Goal: Complete application form

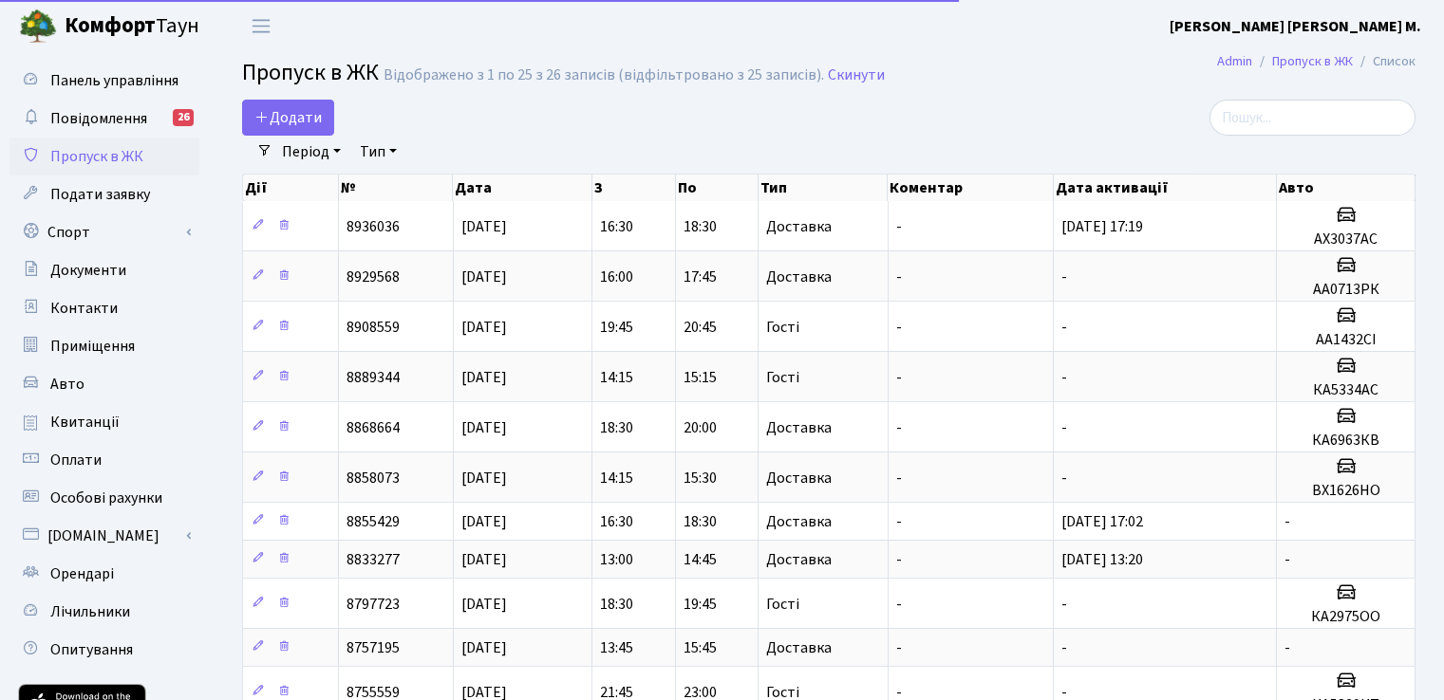
select select "25"
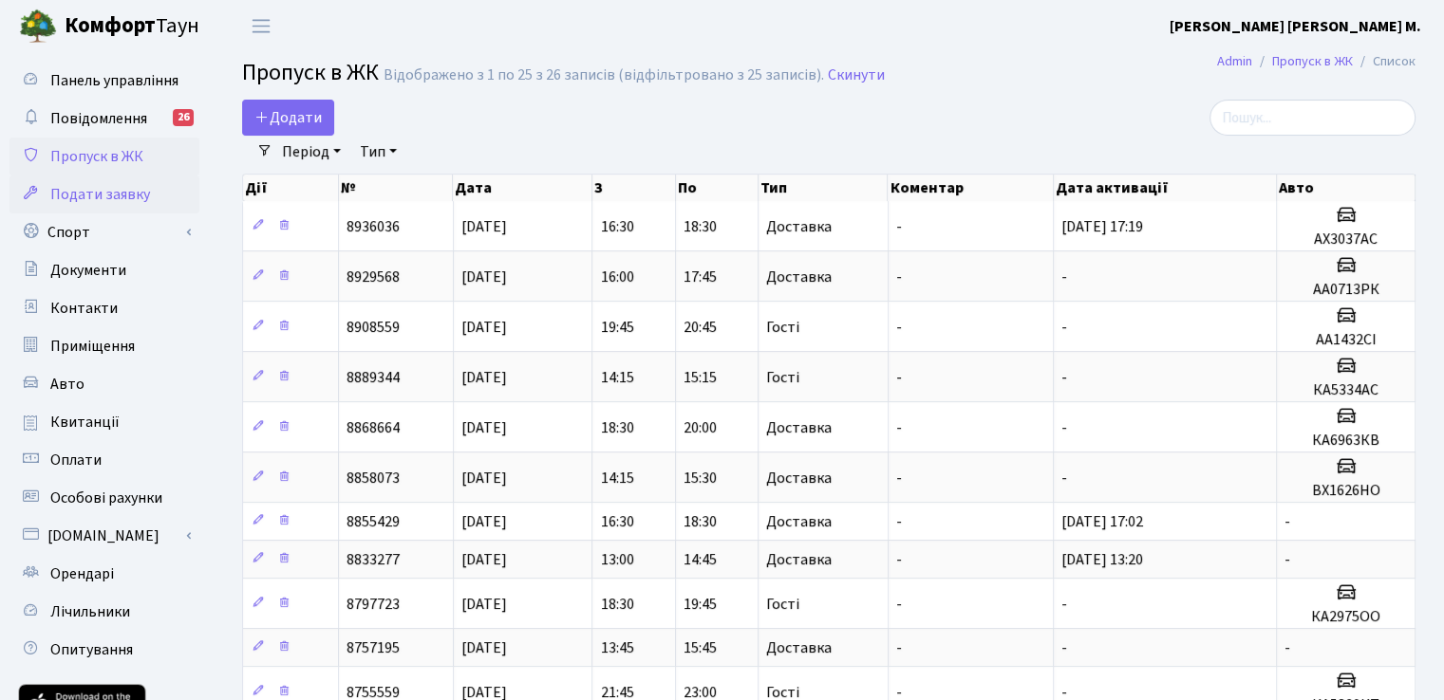
click at [114, 191] on span "Подати заявку" at bounding box center [100, 194] width 100 height 21
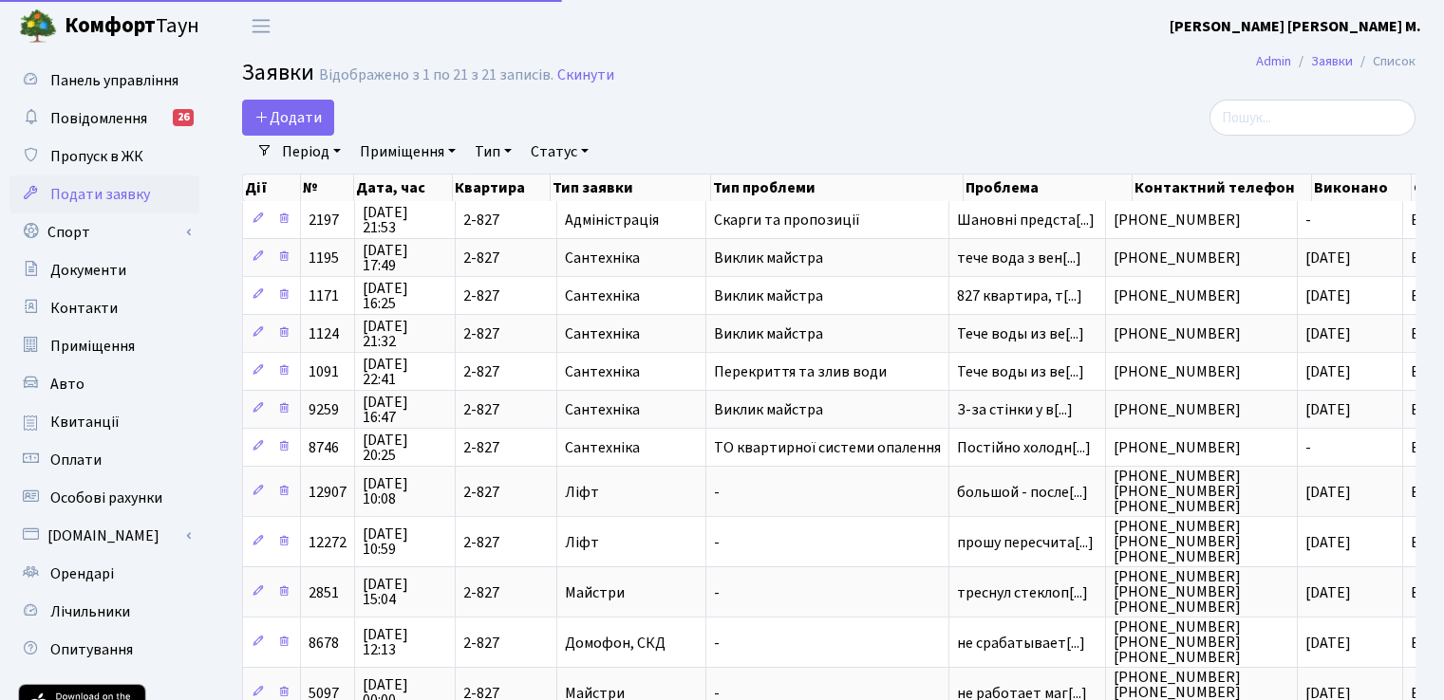
select select "25"
click at [272, 117] on span "Додати" at bounding box center [287, 117] width 67 height 21
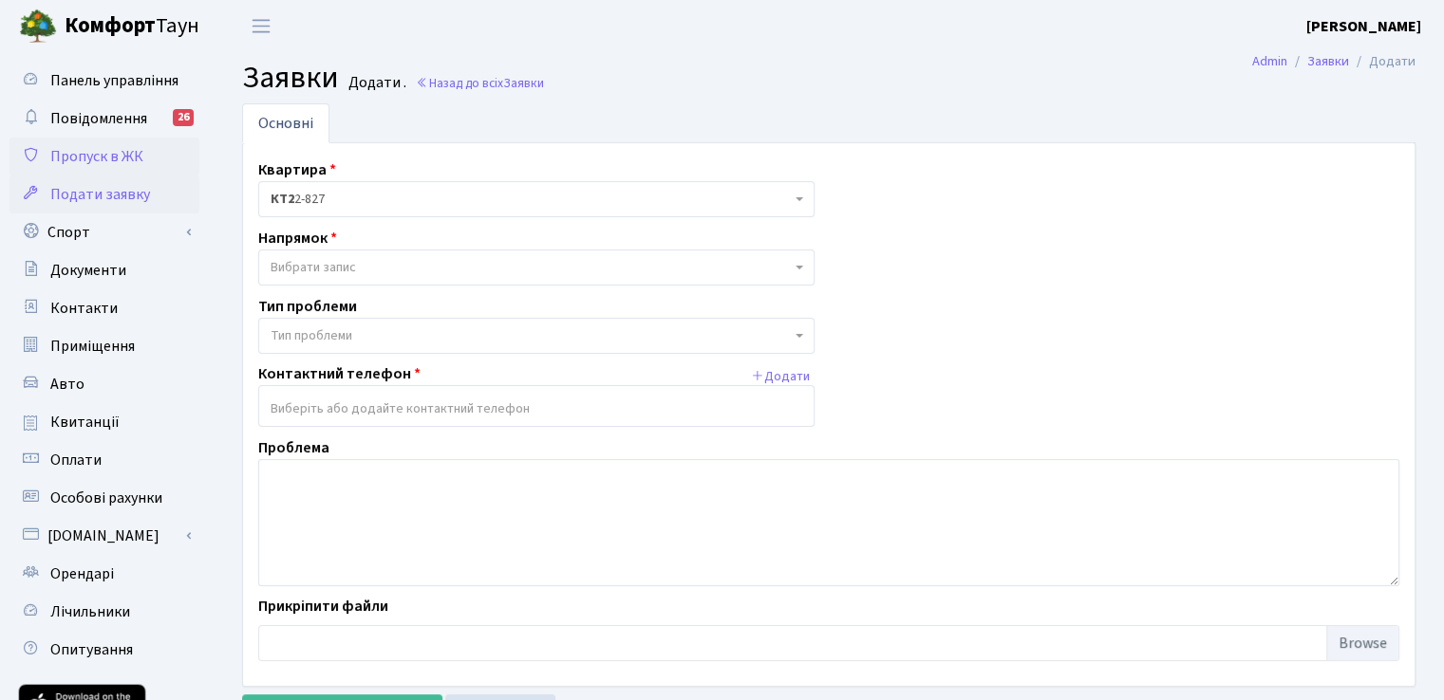
click at [91, 160] on span "Пропуск в ЖК" at bounding box center [96, 156] width 93 height 21
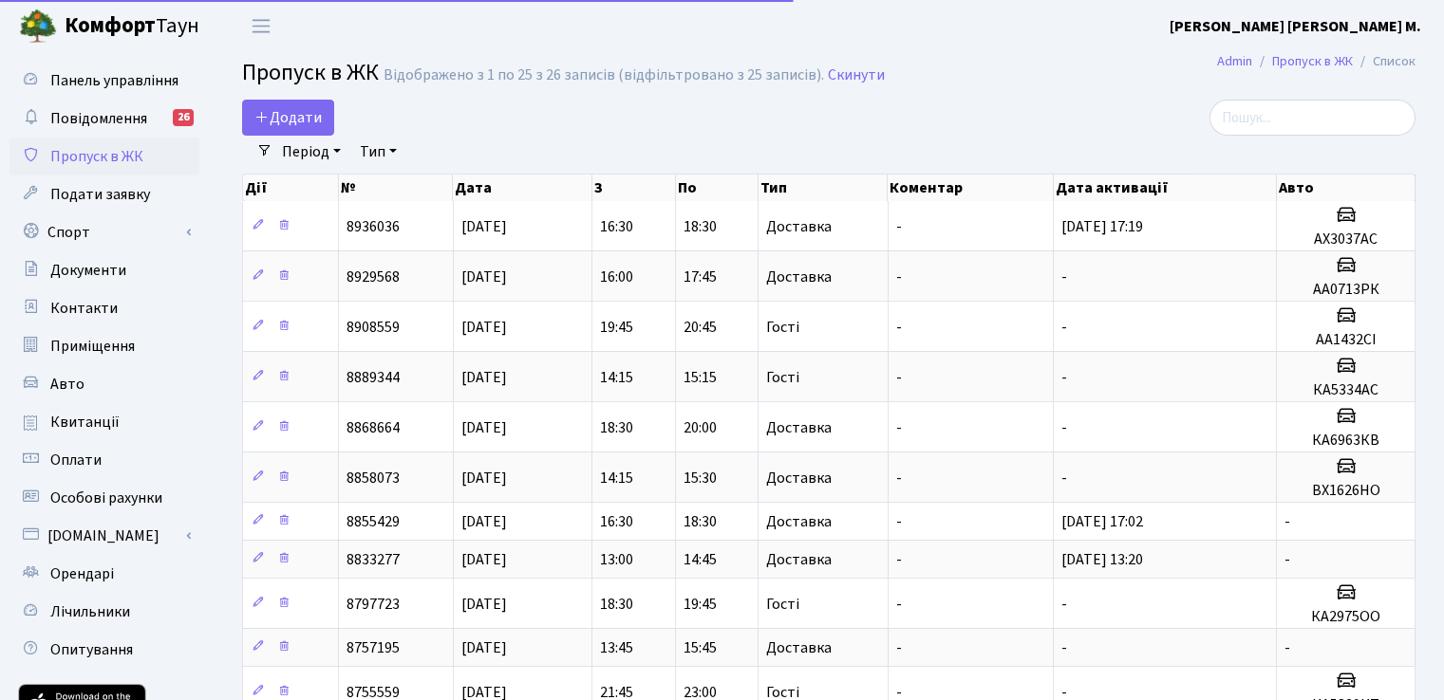
select select "25"
click at [319, 122] on span "Додати" at bounding box center [287, 117] width 67 height 21
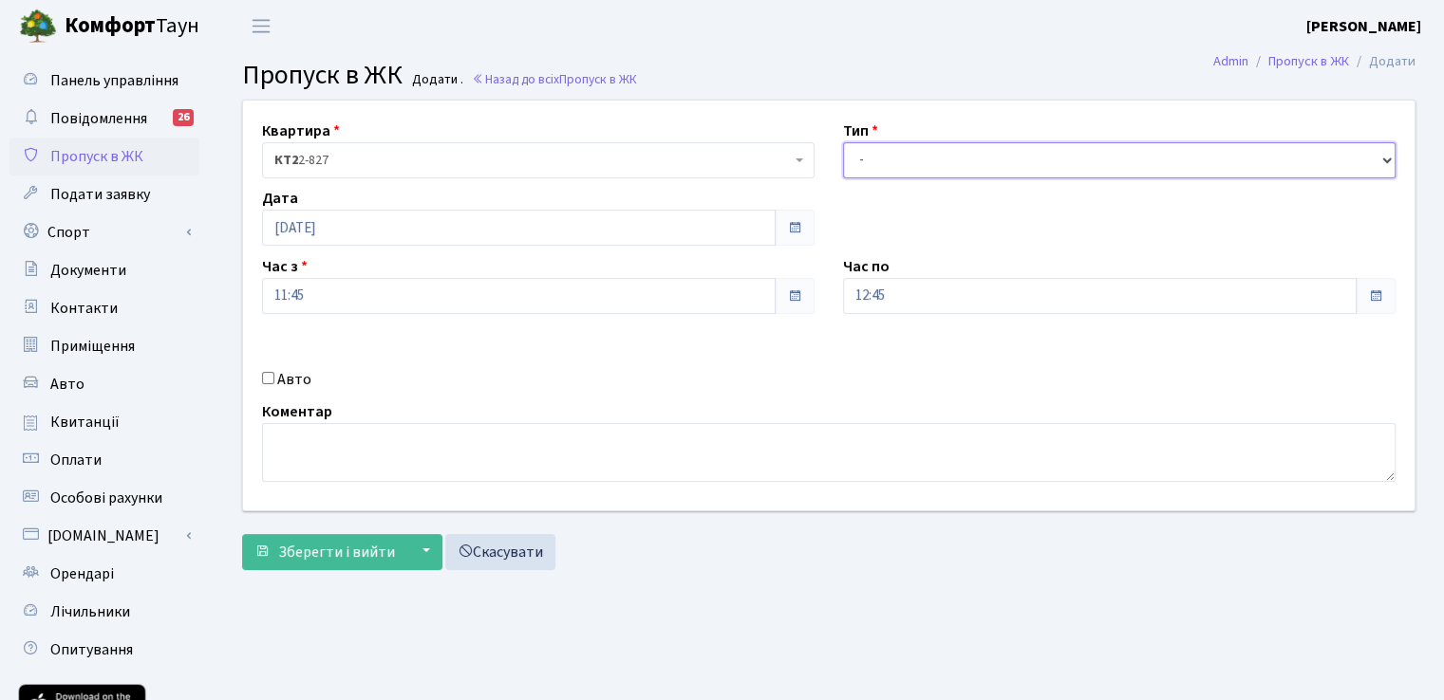
click at [911, 149] on select "- Доставка Таксі Гості Сервіс" at bounding box center [1119, 160] width 552 height 36
select select "1"
click at [843, 142] on select "- Доставка Таксі Гості Сервіс" at bounding box center [1119, 160] width 552 height 36
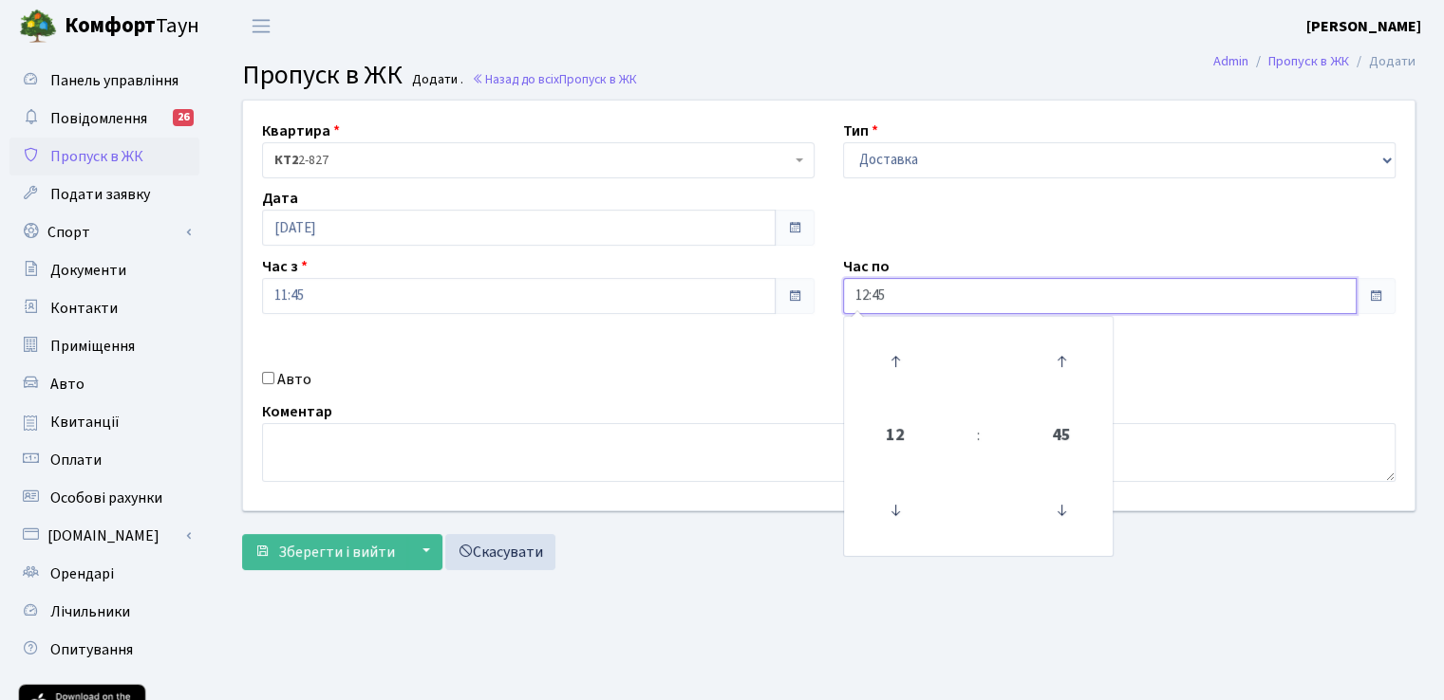
click at [1079, 293] on input "12:45" at bounding box center [1099, 296] width 513 height 36
click at [883, 360] on icon at bounding box center [894, 361] width 51 height 51
click at [1048, 510] on icon at bounding box center [1060, 510] width 51 height 51
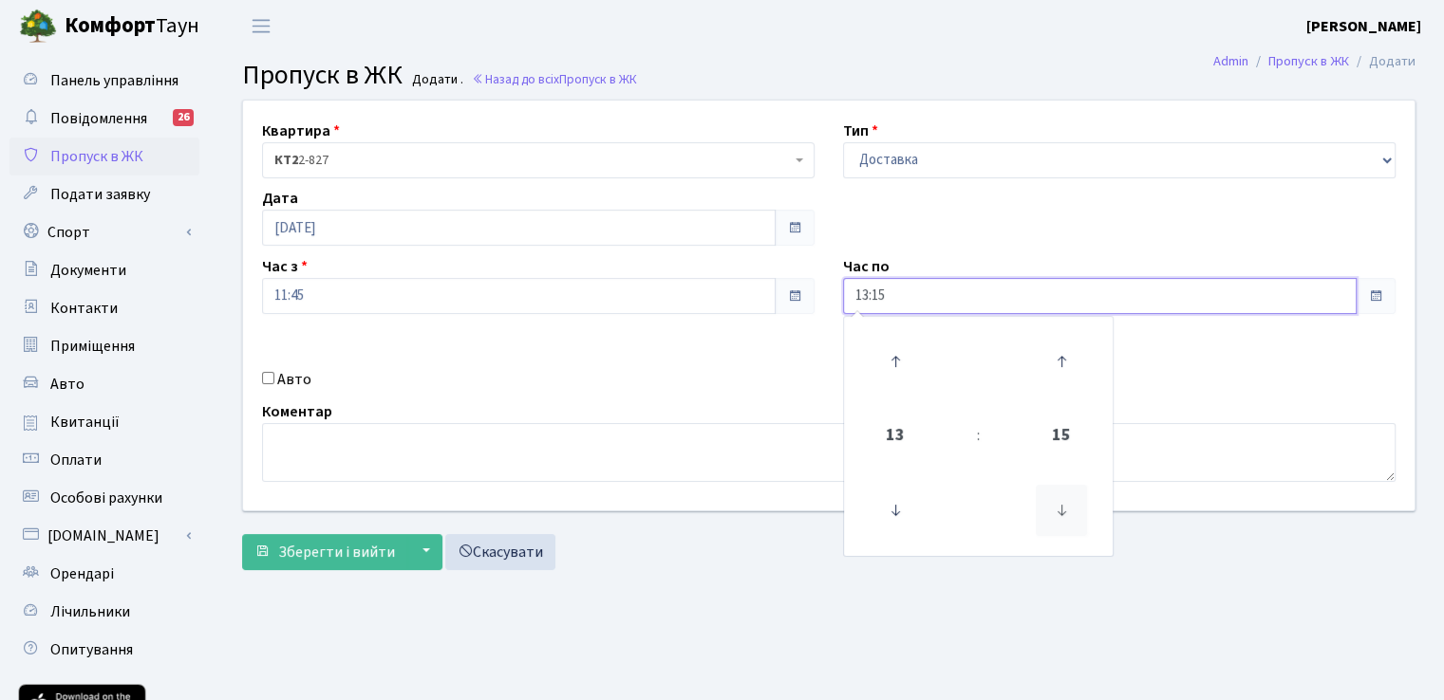
type input "13:00"
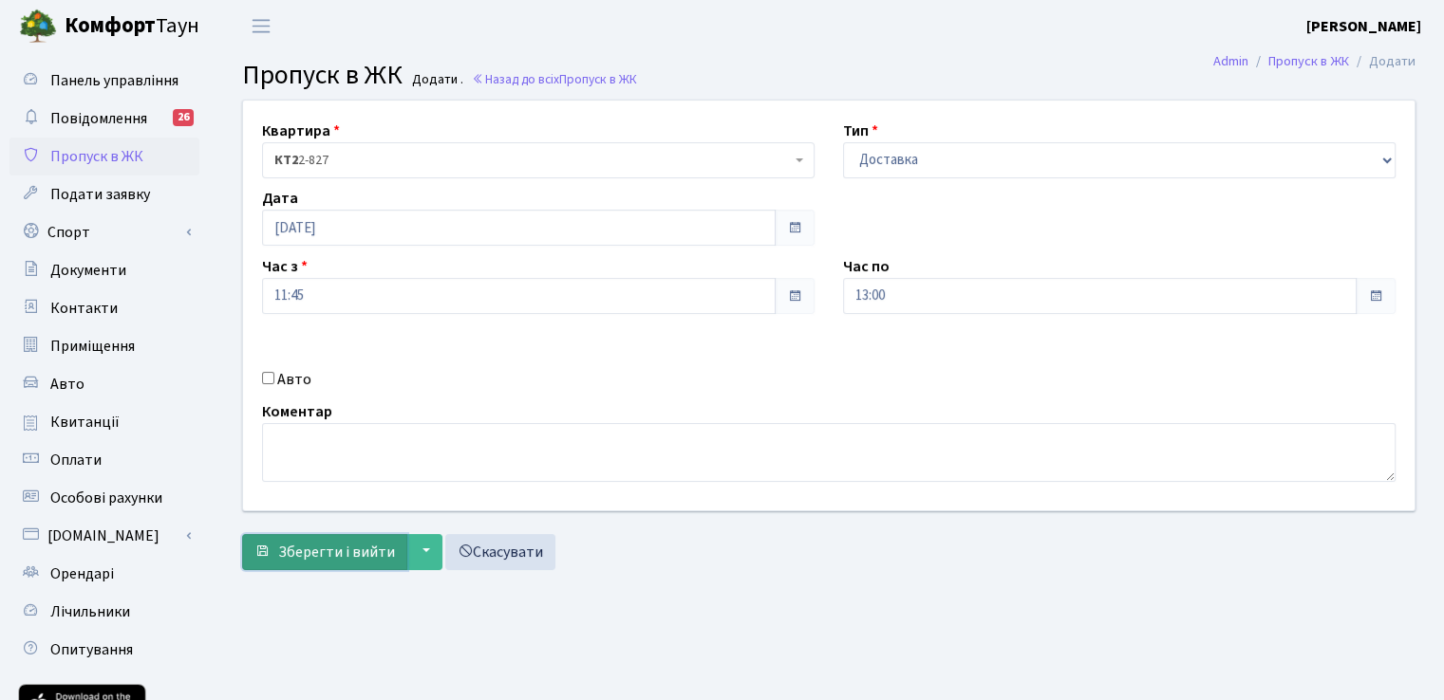
click at [337, 550] on span "Зберегти і вийти" at bounding box center [336, 552] width 117 height 21
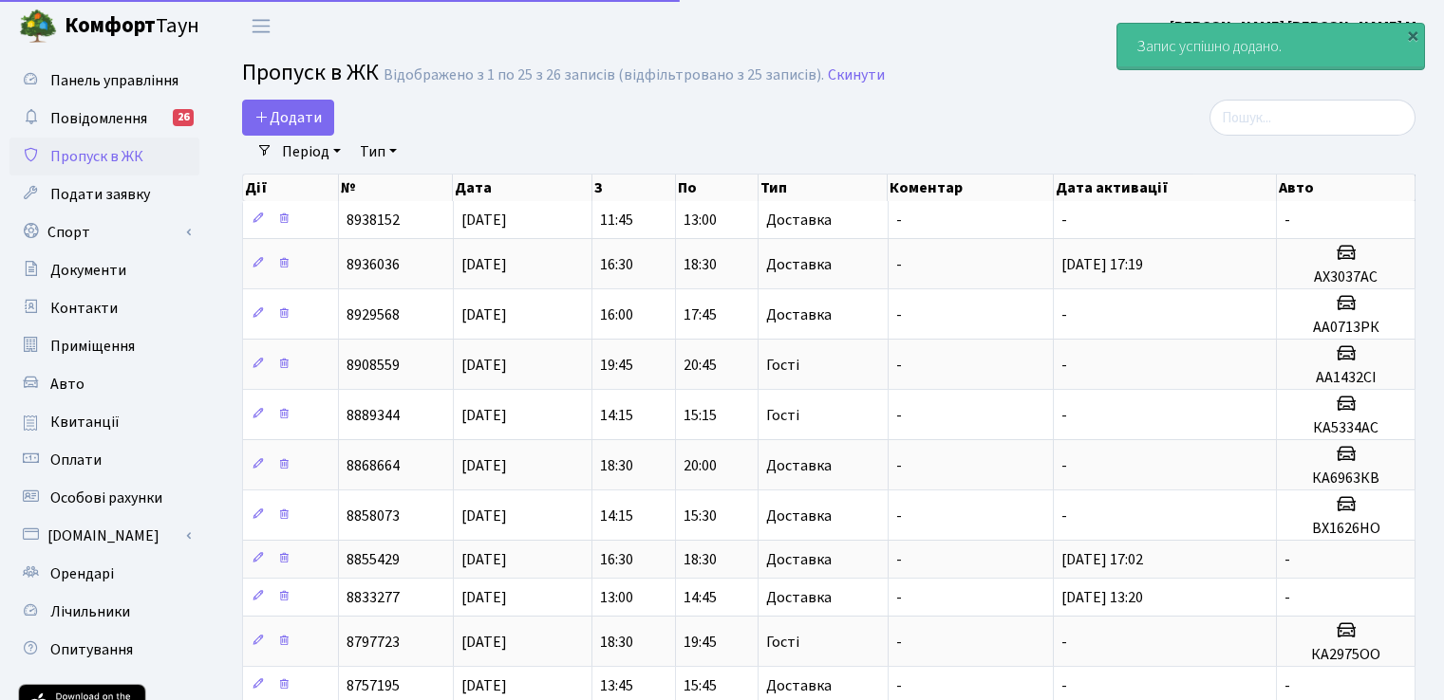
select select "25"
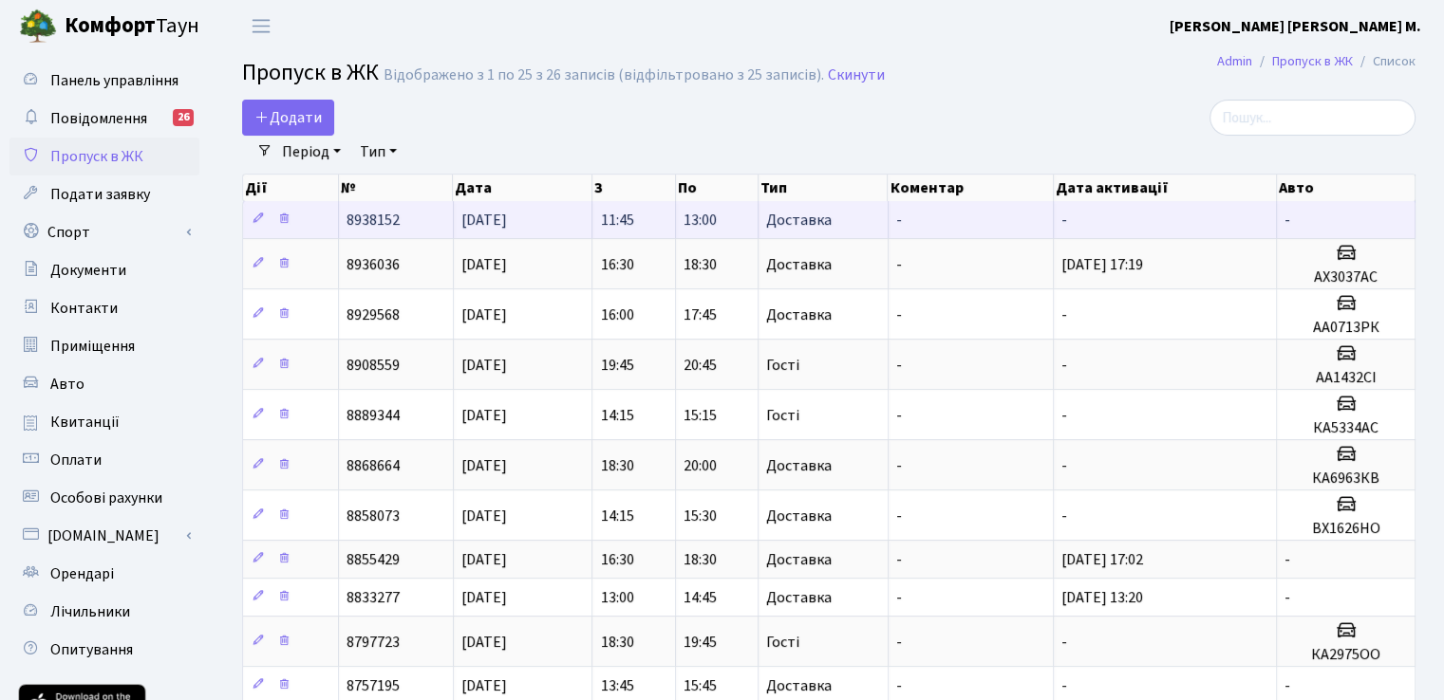
click at [820, 221] on span "Доставка" at bounding box center [798, 220] width 65 height 15
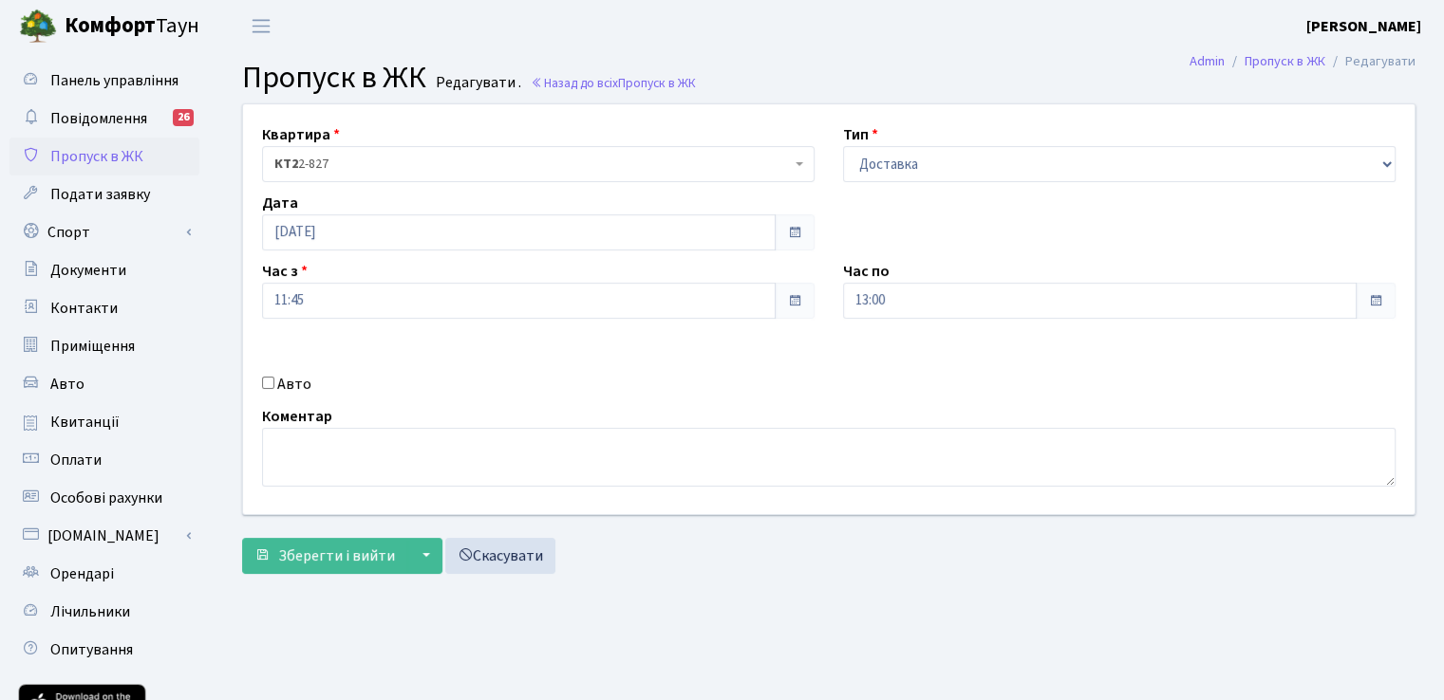
click at [299, 382] on label "Авто" at bounding box center [294, 384] width 34 height 23
click at [274, 382] on input "Авто" at bounding box center [268, 383] width 12 height 12
checkbox input "true"
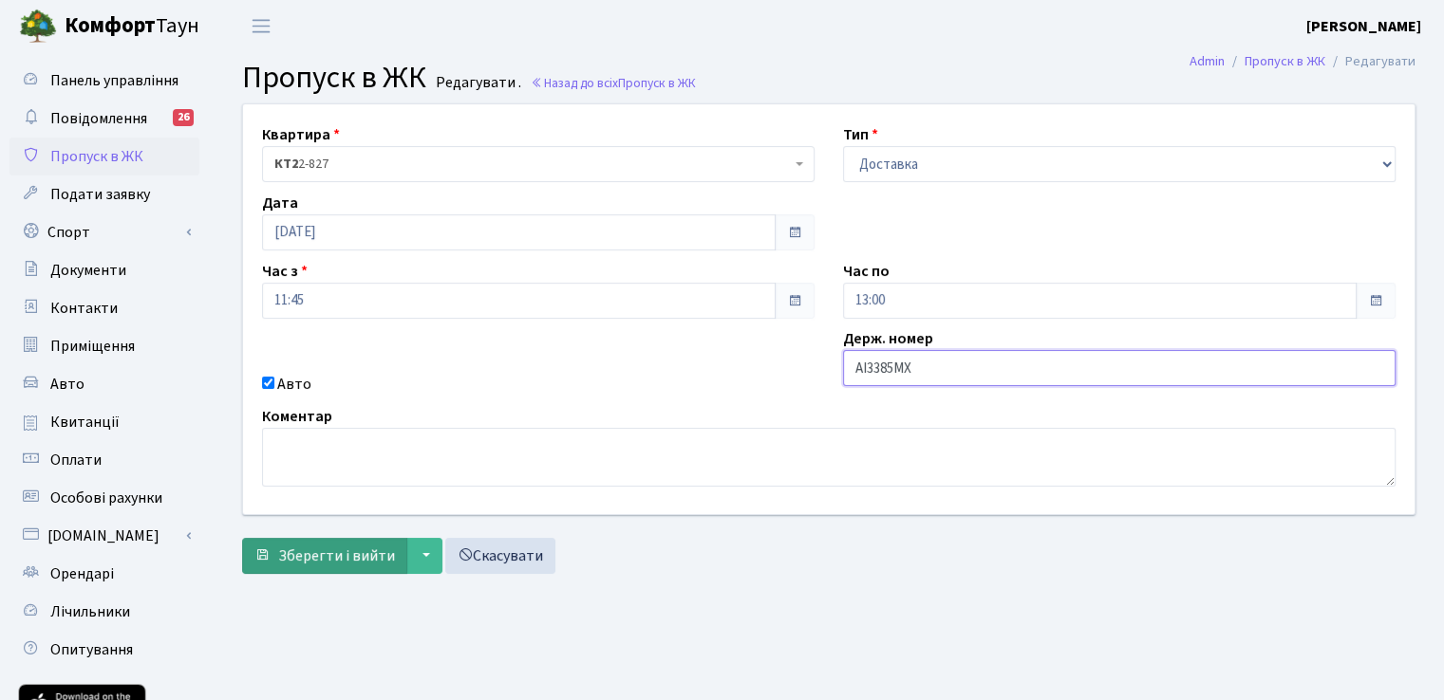
type input "АІ3385МХ"
click at [361, 562] on span "Зберегти і вийти" at bounding box center [336, 556] width 117 height 21
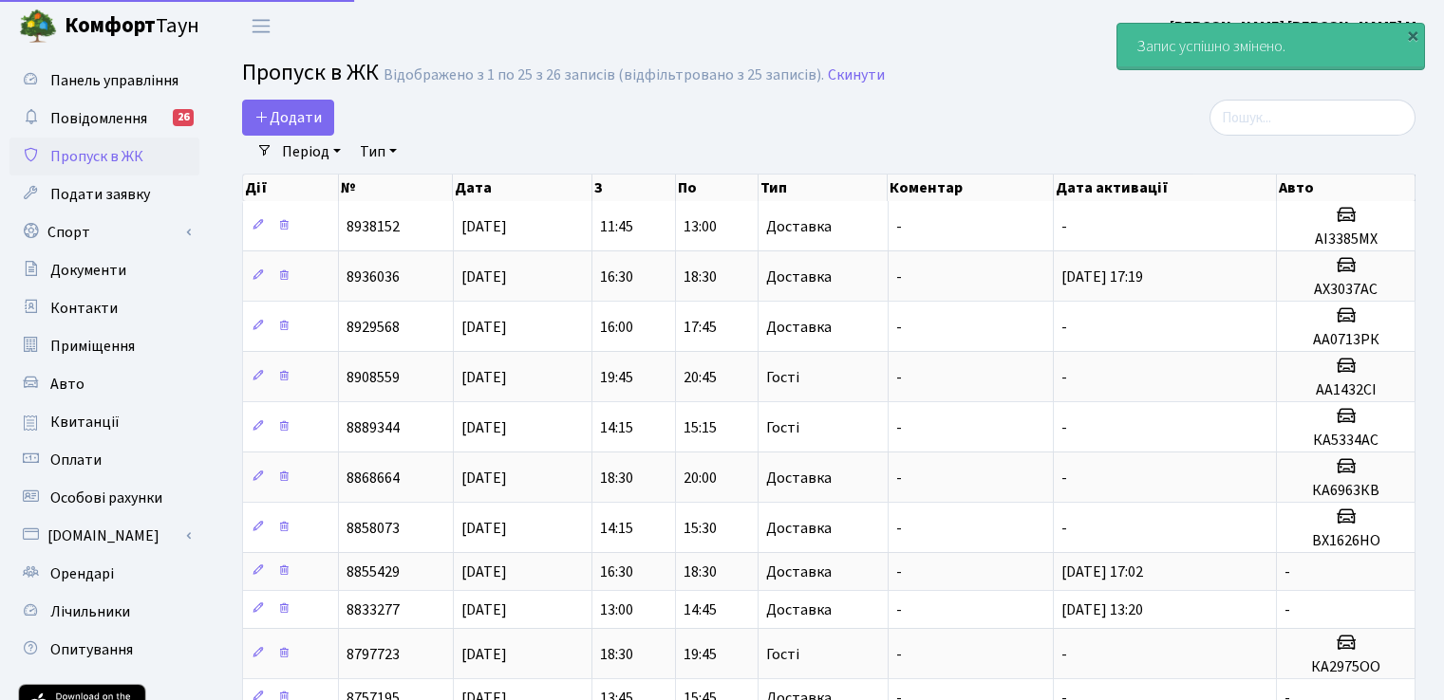
select select "25"
